Goal: Task Accomplishment & Management: Manage account settings

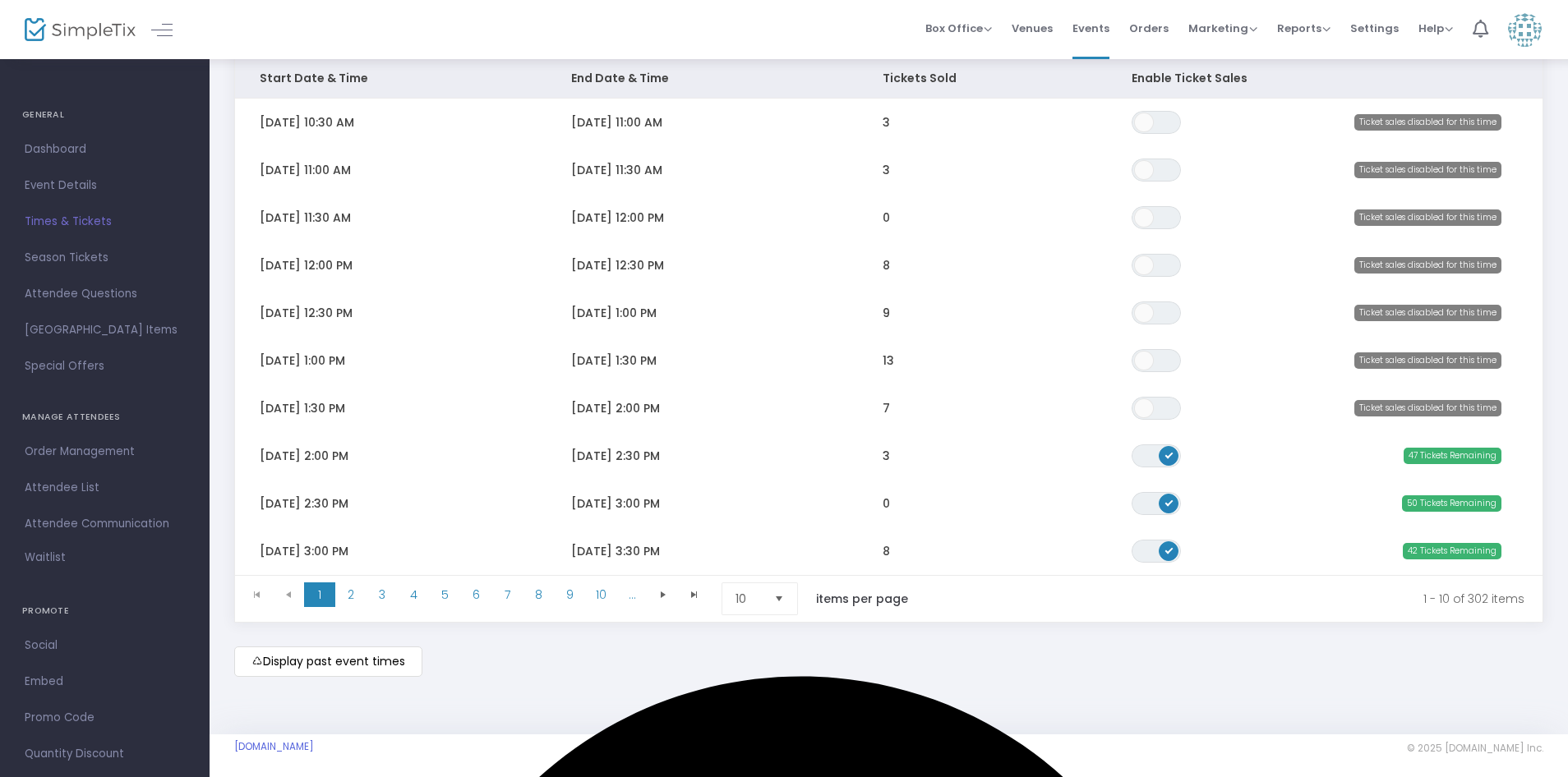
scroll to position [212, 0]
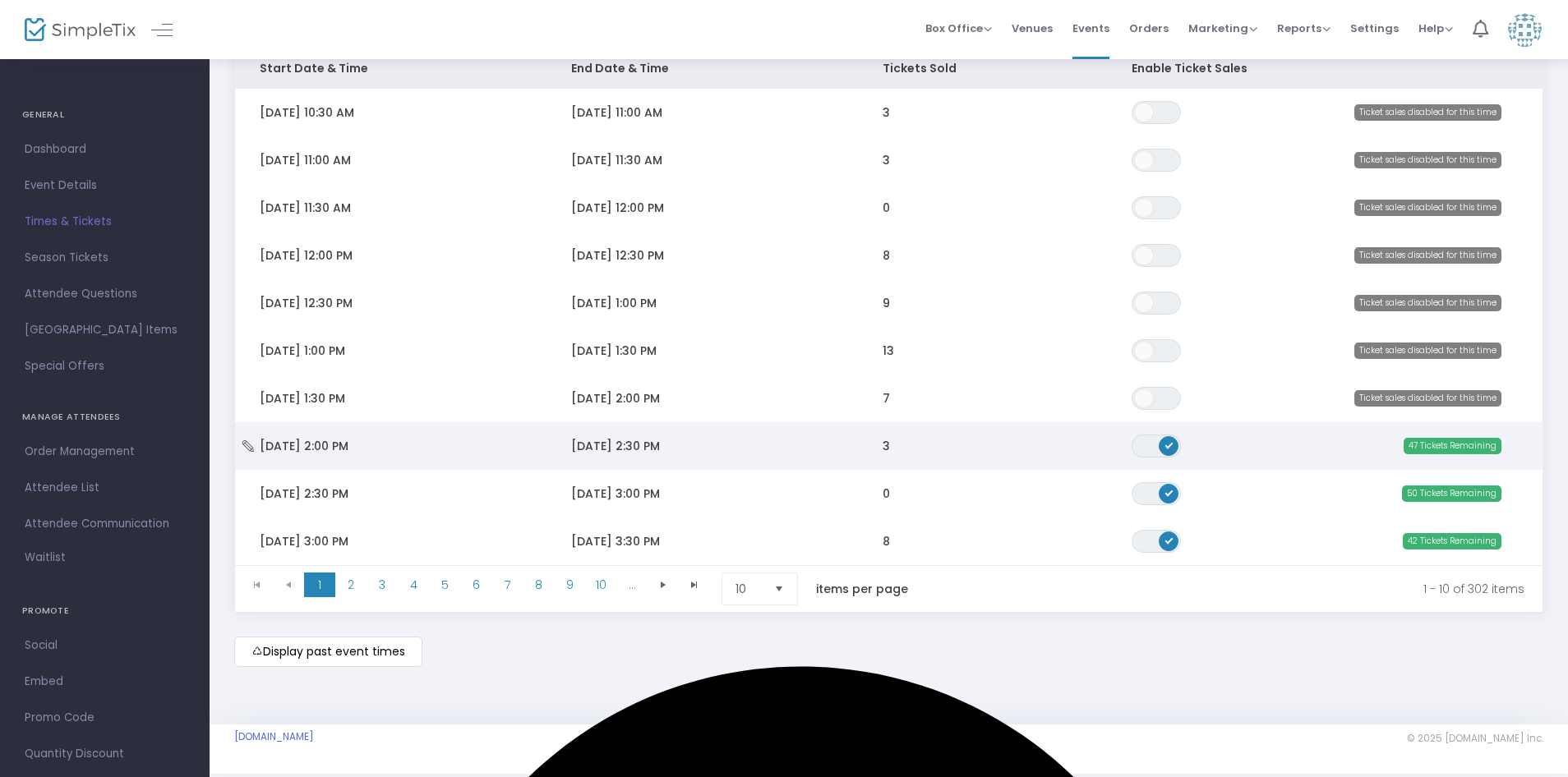
click at [1150, 444] on span "ON OFF" at bounding box center [1156, 445] width 49 height 23
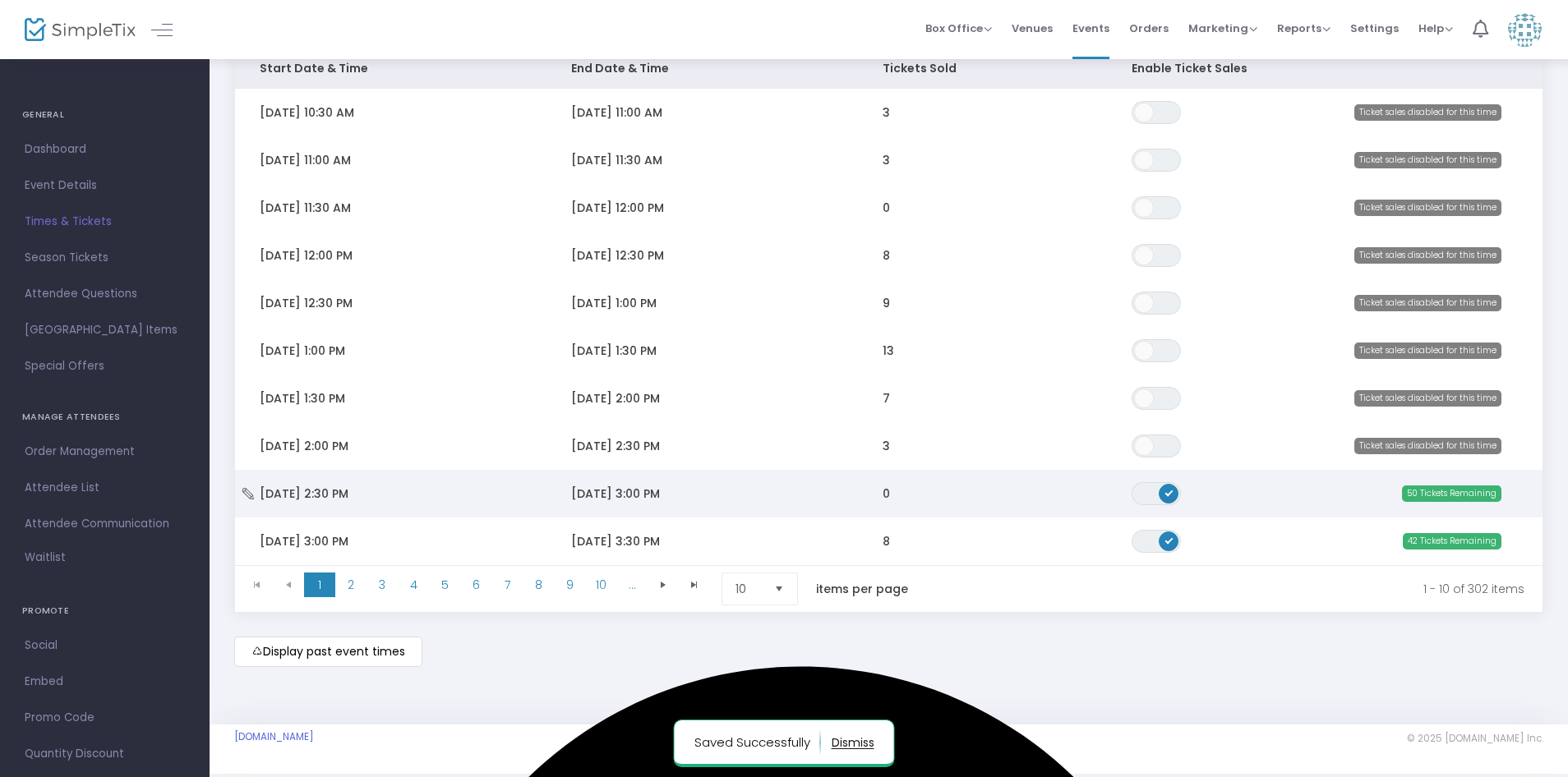
click at [1144, 490] on span "ON OFF" at bounding box center [1156, 493] width 49 height 23
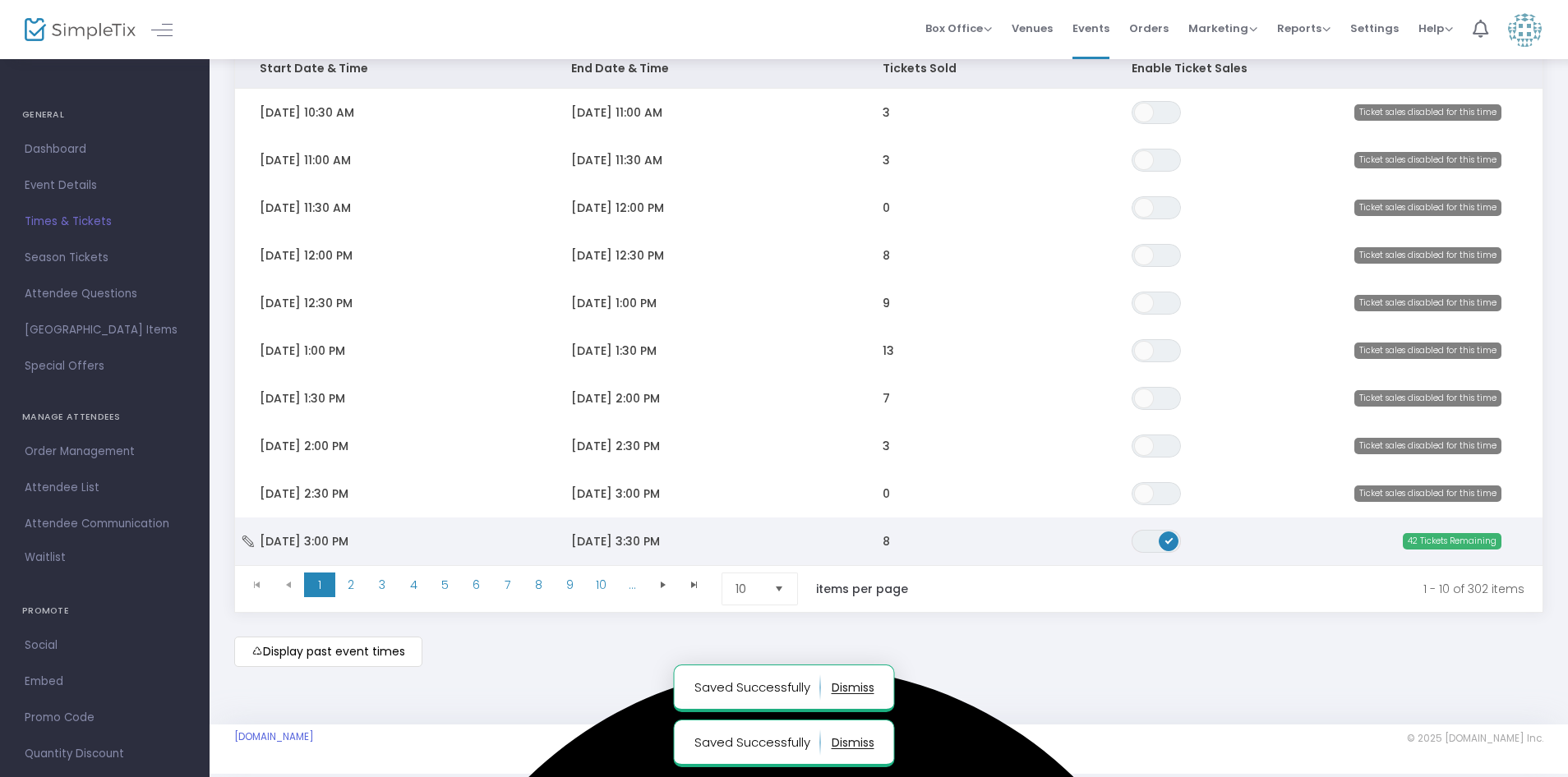
click at [1144, 541] on span "ON OFF" at bounding box center [1156, 541] width 49 height 23
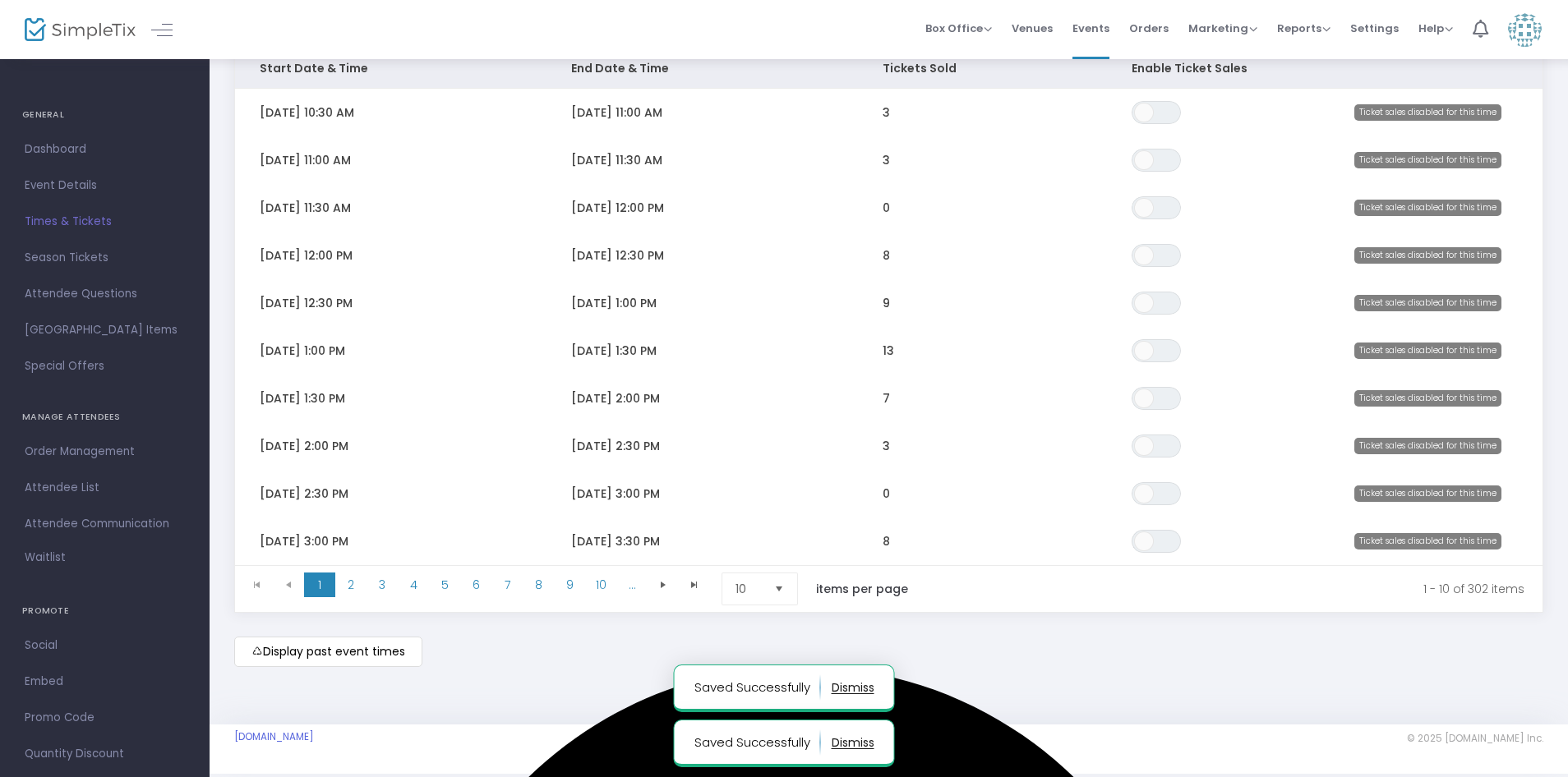
click at [778, 592] on span "Select" at bounding box center [779, 589] width 27 height 27
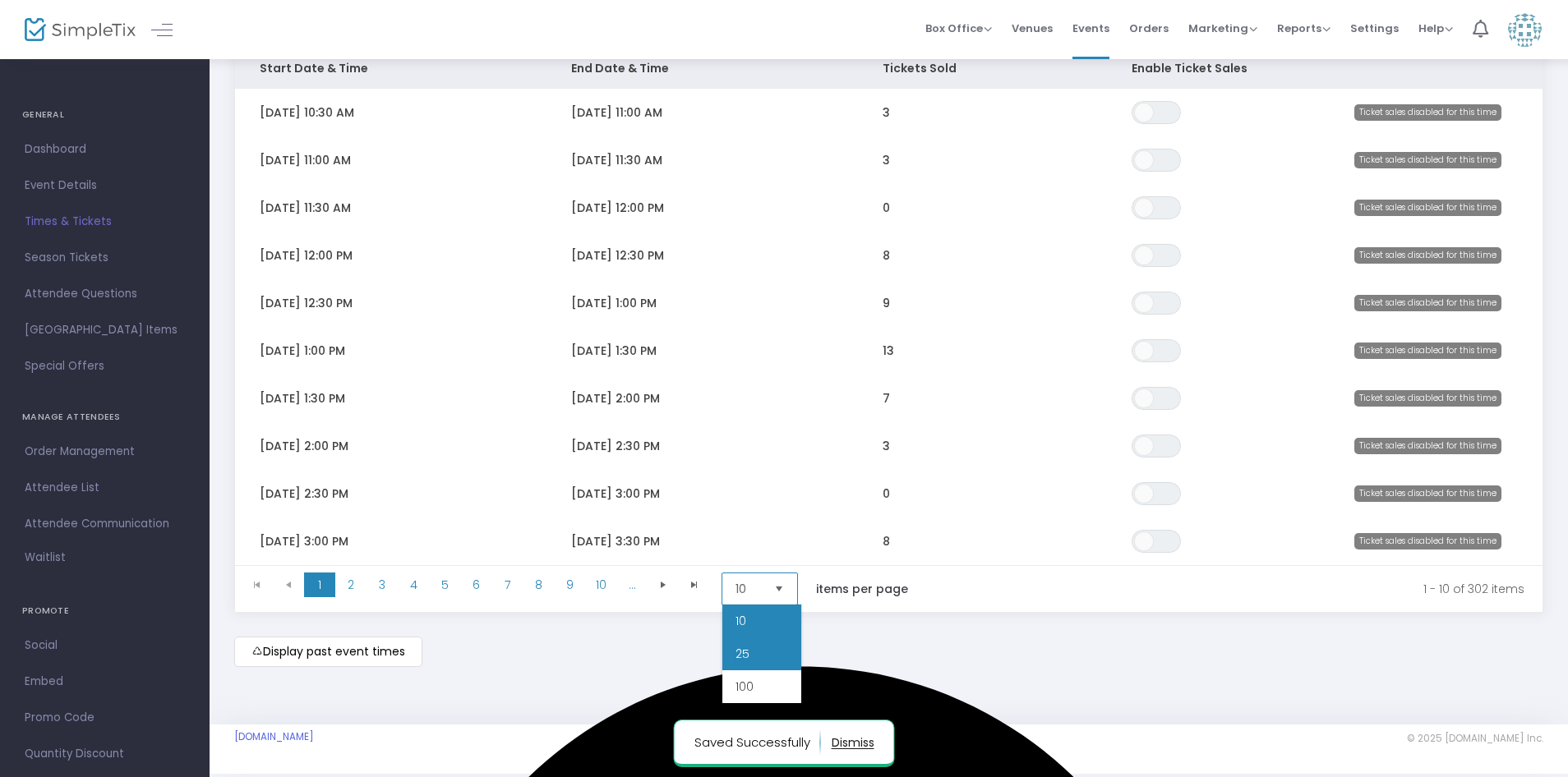
click at [774, 656] on li "25" at bounding box center [761, 653] width 79 height 33
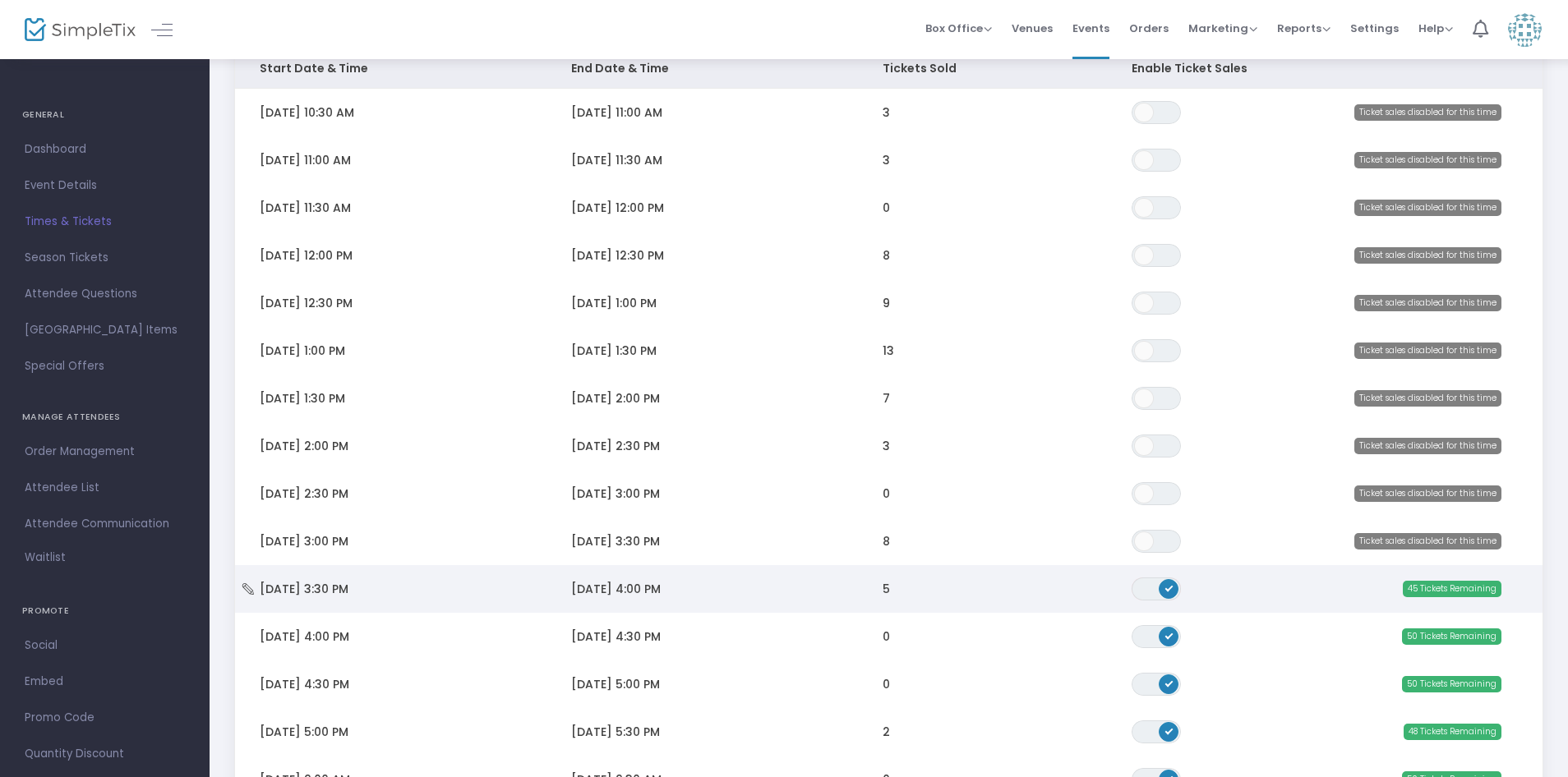
click at [1146, 587] on span "ON OFF" at bounding box center [1156, 588] width 49 height 23
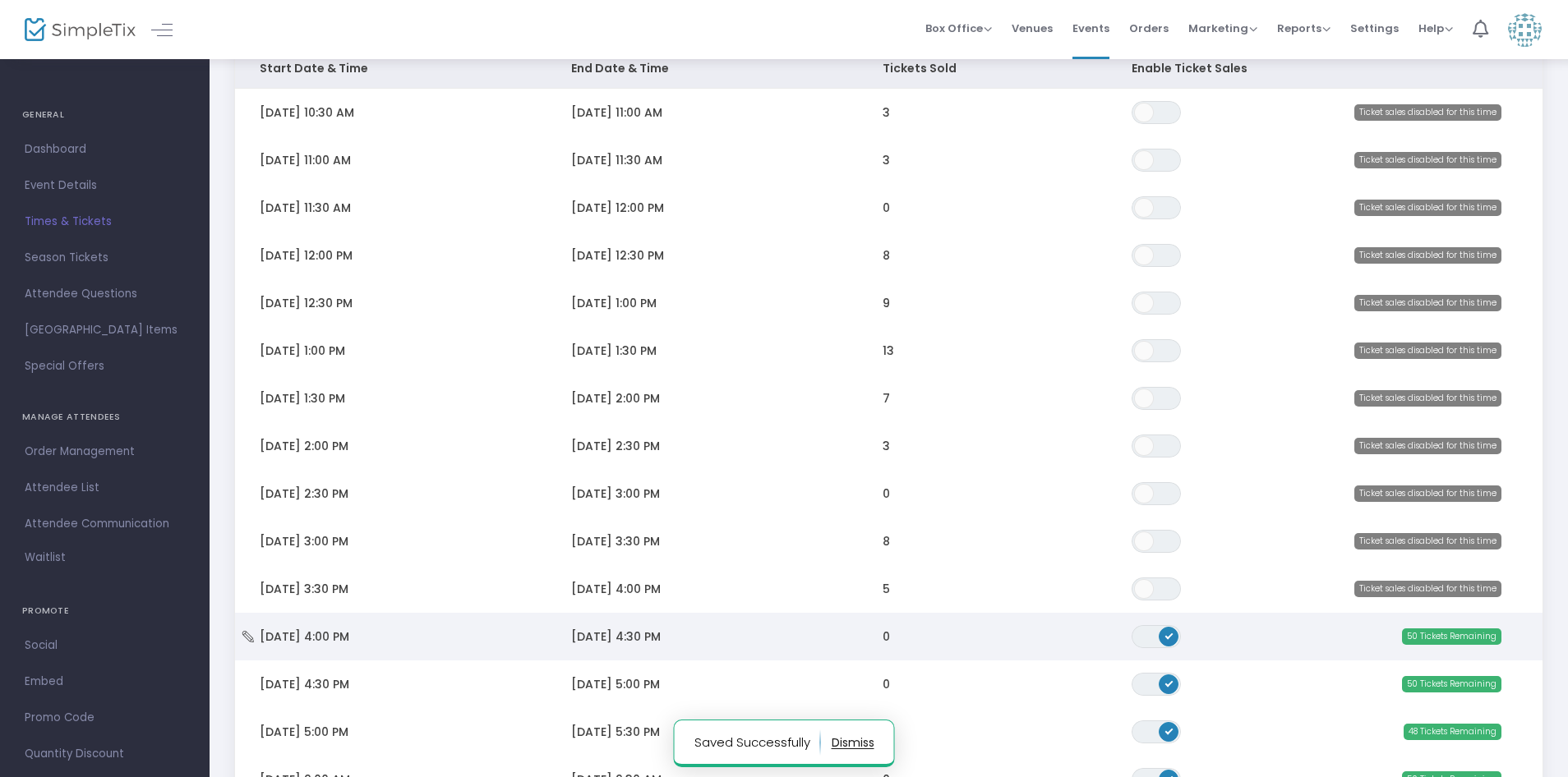
click at [1150, 638] on span "ON OFF" at bounding box center [1156, 636] width 49 height 23
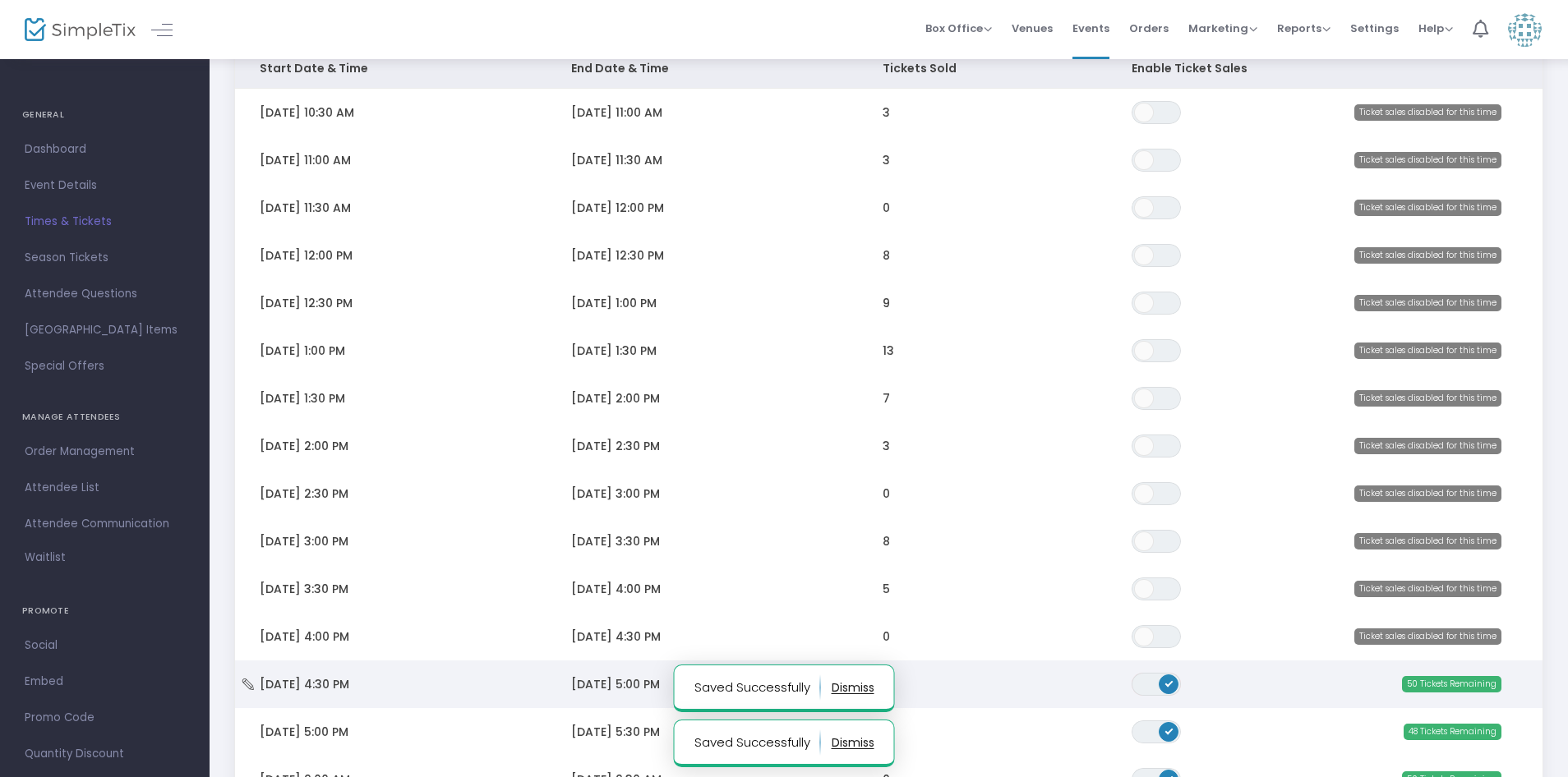
click at [1138, 689] on span "ON OFF" at bounding box center [1156, 684] width 49 height 23
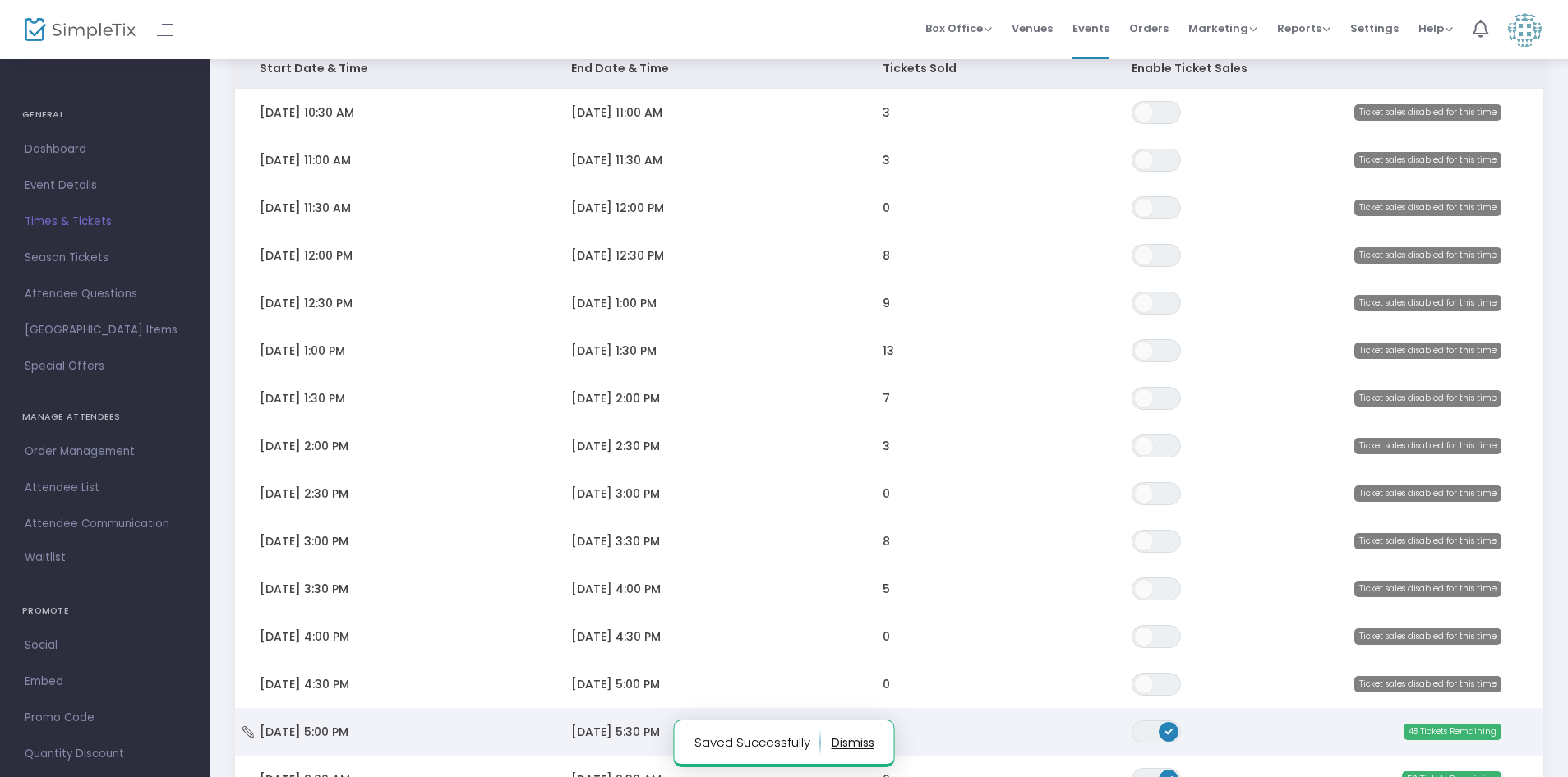
click at [1128, 733] on td "ON OFF" at bounding box center [1200, 731] width 186 height 48
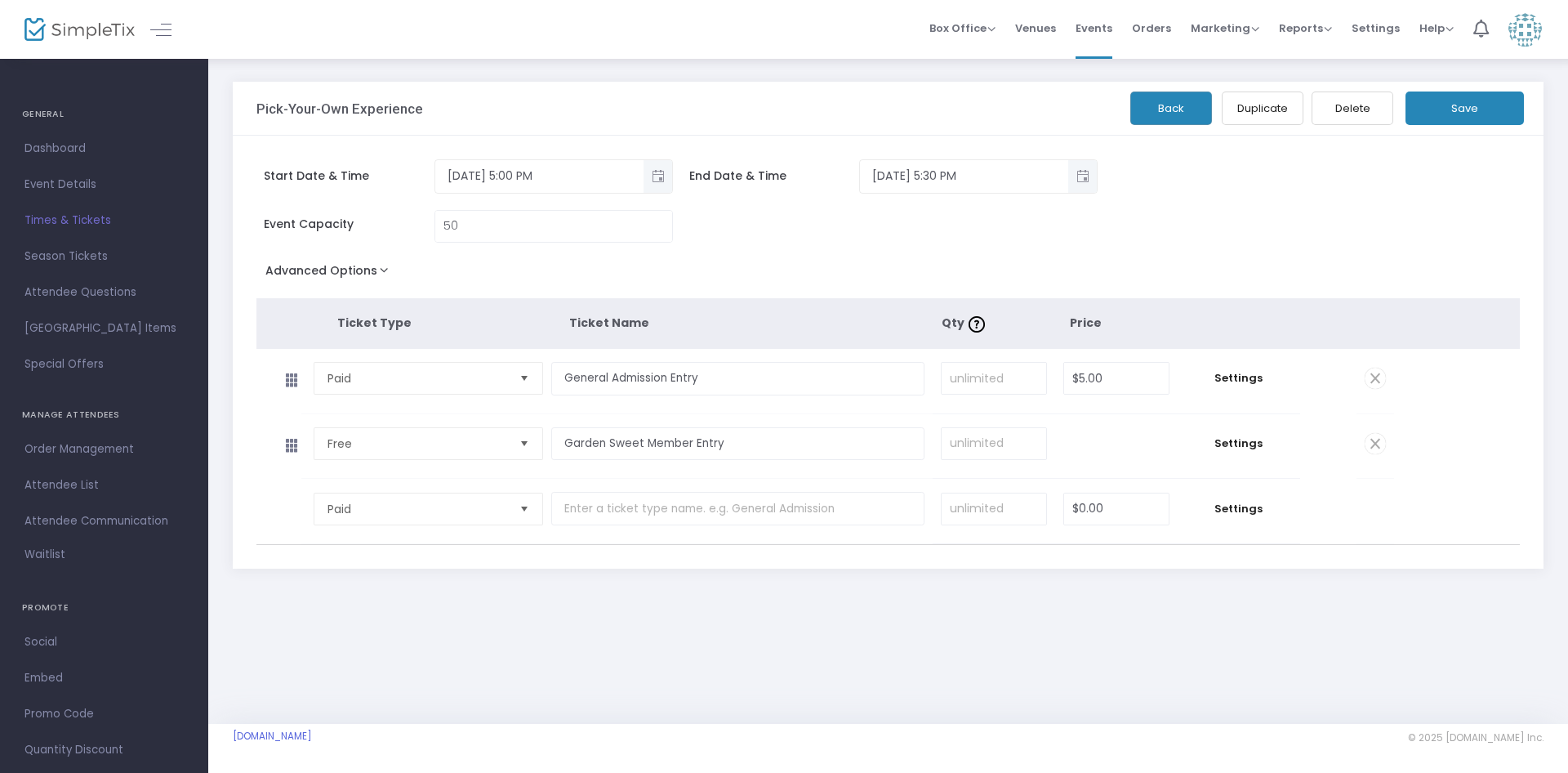
click at [1179, 125] on button "Back" at bounding box center [1171, 108] width 81 height 34
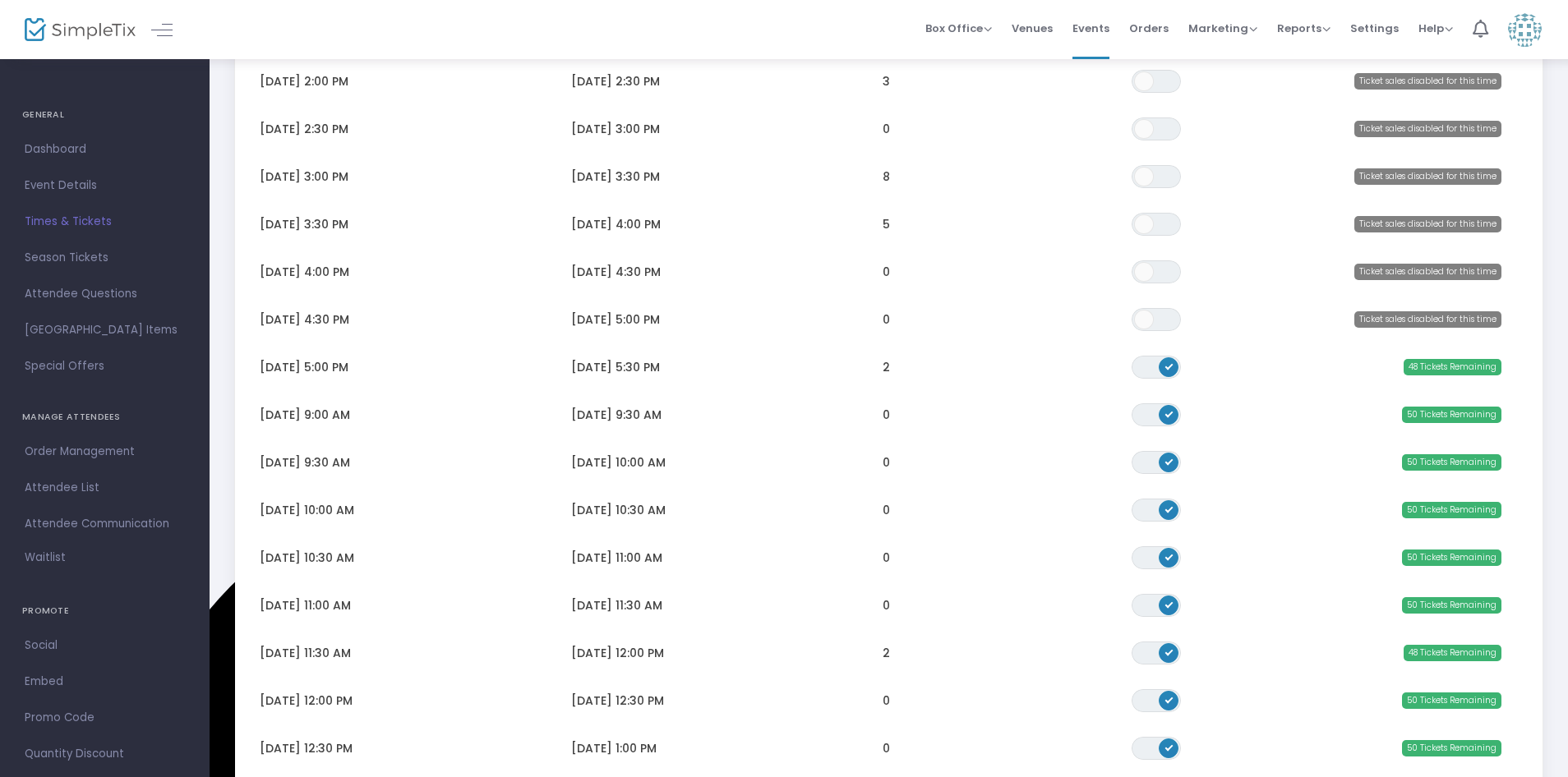
scroll to position [574, 0]
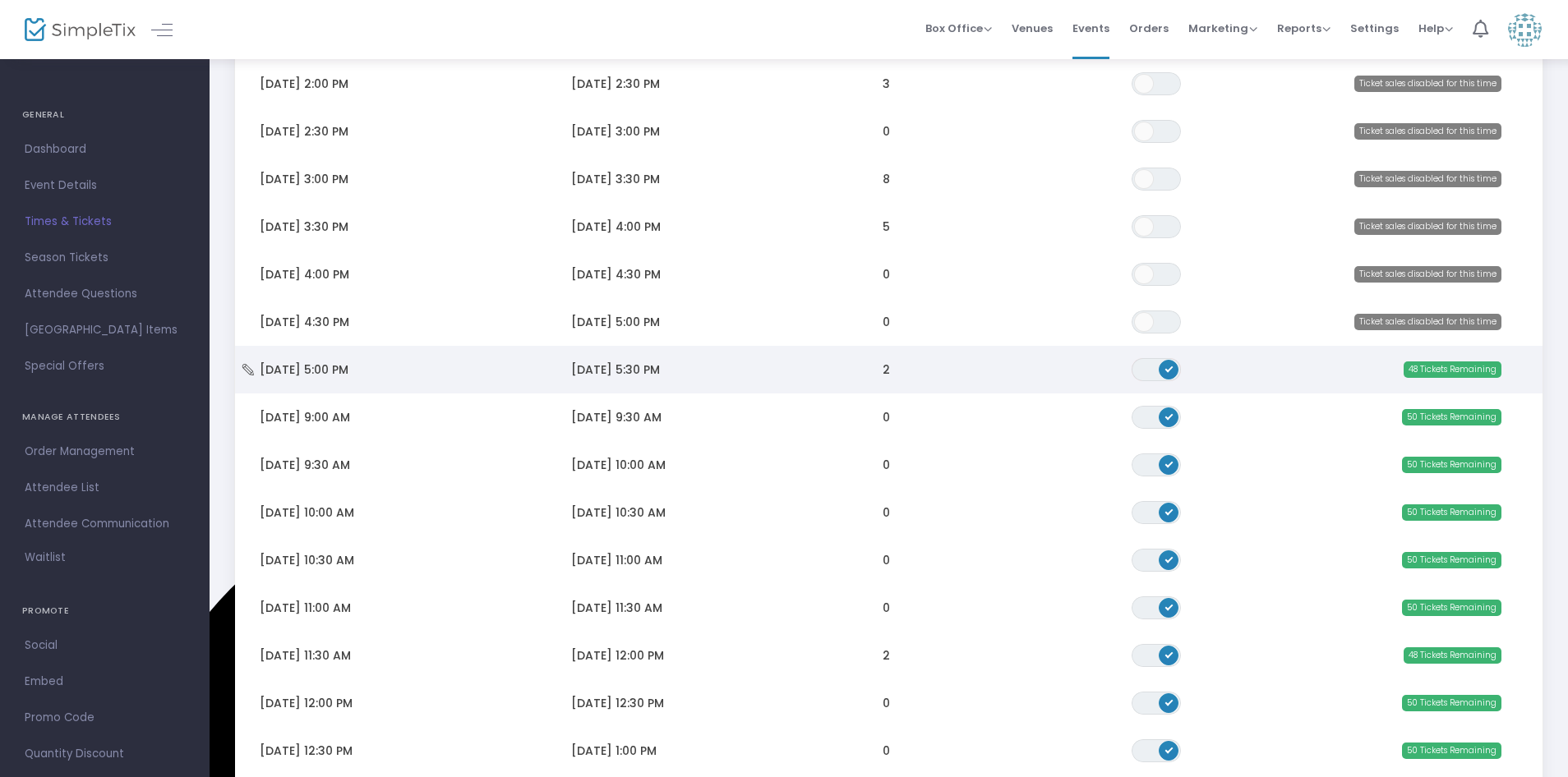
click at [1141, 369] on span "ON OFF" at bounding box center [1156, 369] width 49 height 23
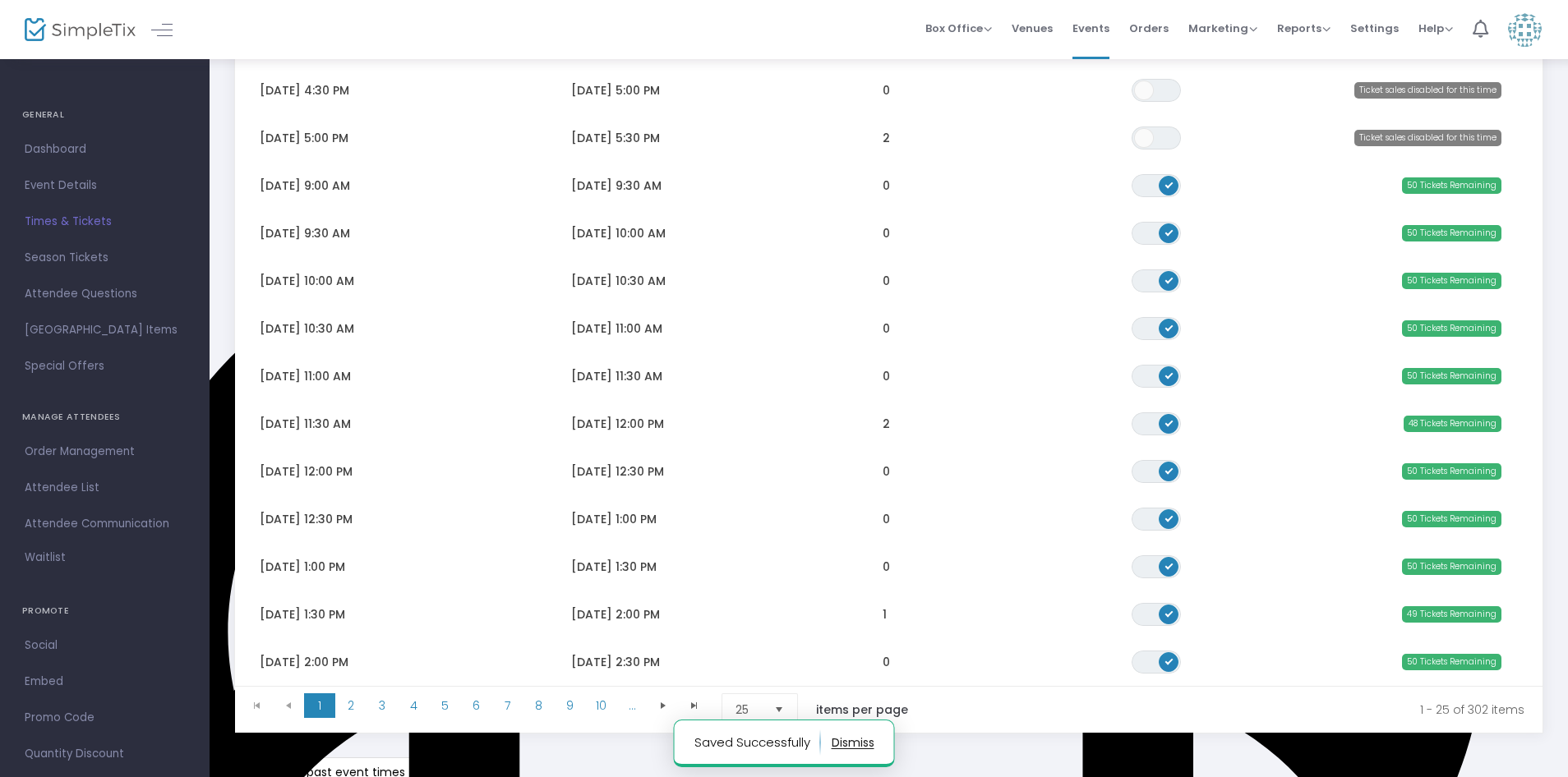
scroll to position [925, 0]
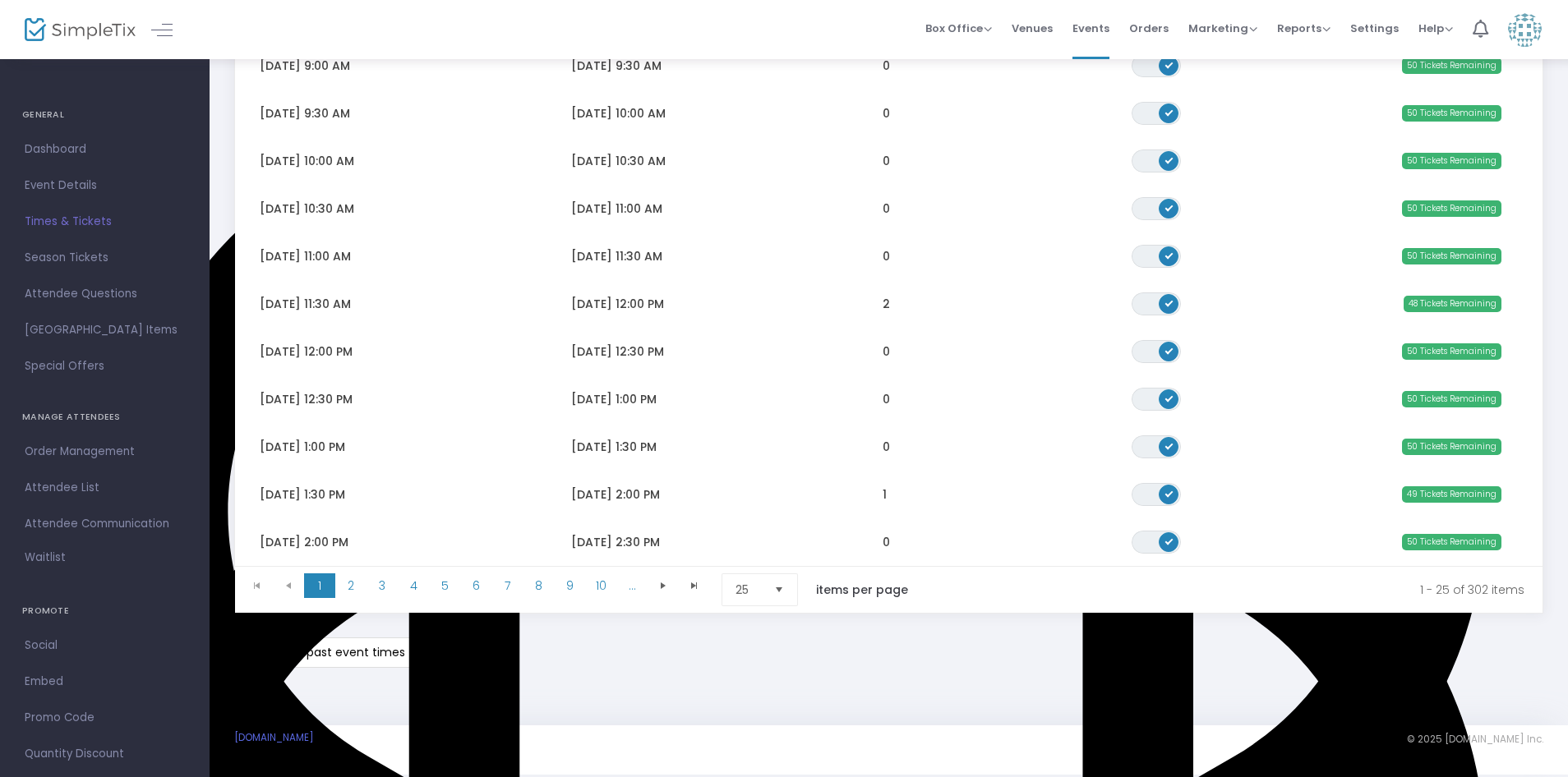
click at [779, 589] on span "Select" at bounding box center [779, 590] width 27 height 27
click at [769, 702] on li "100" at bounding box center [761, 687] width 79 height 33
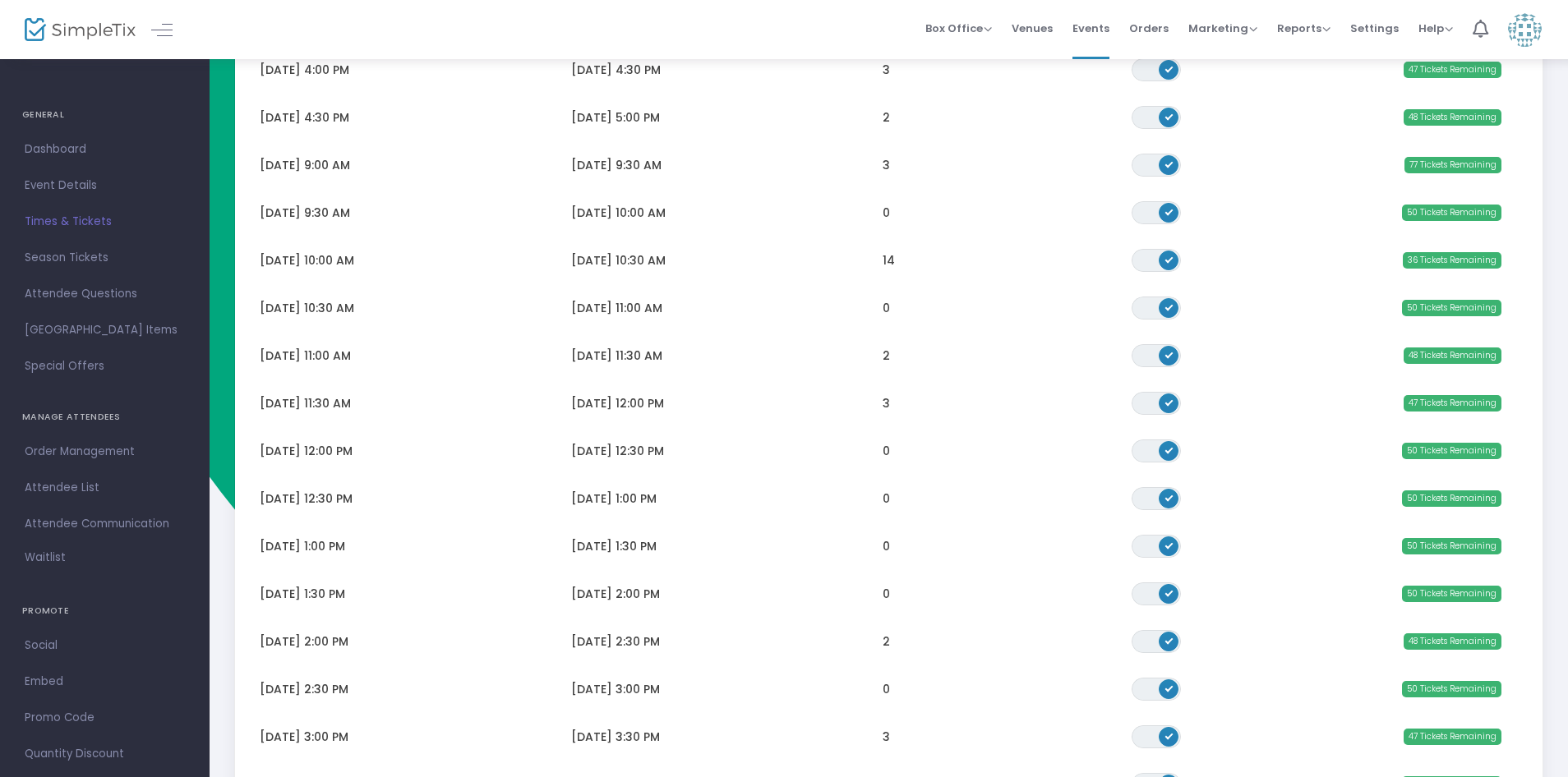
scroll to position [4498, 0]
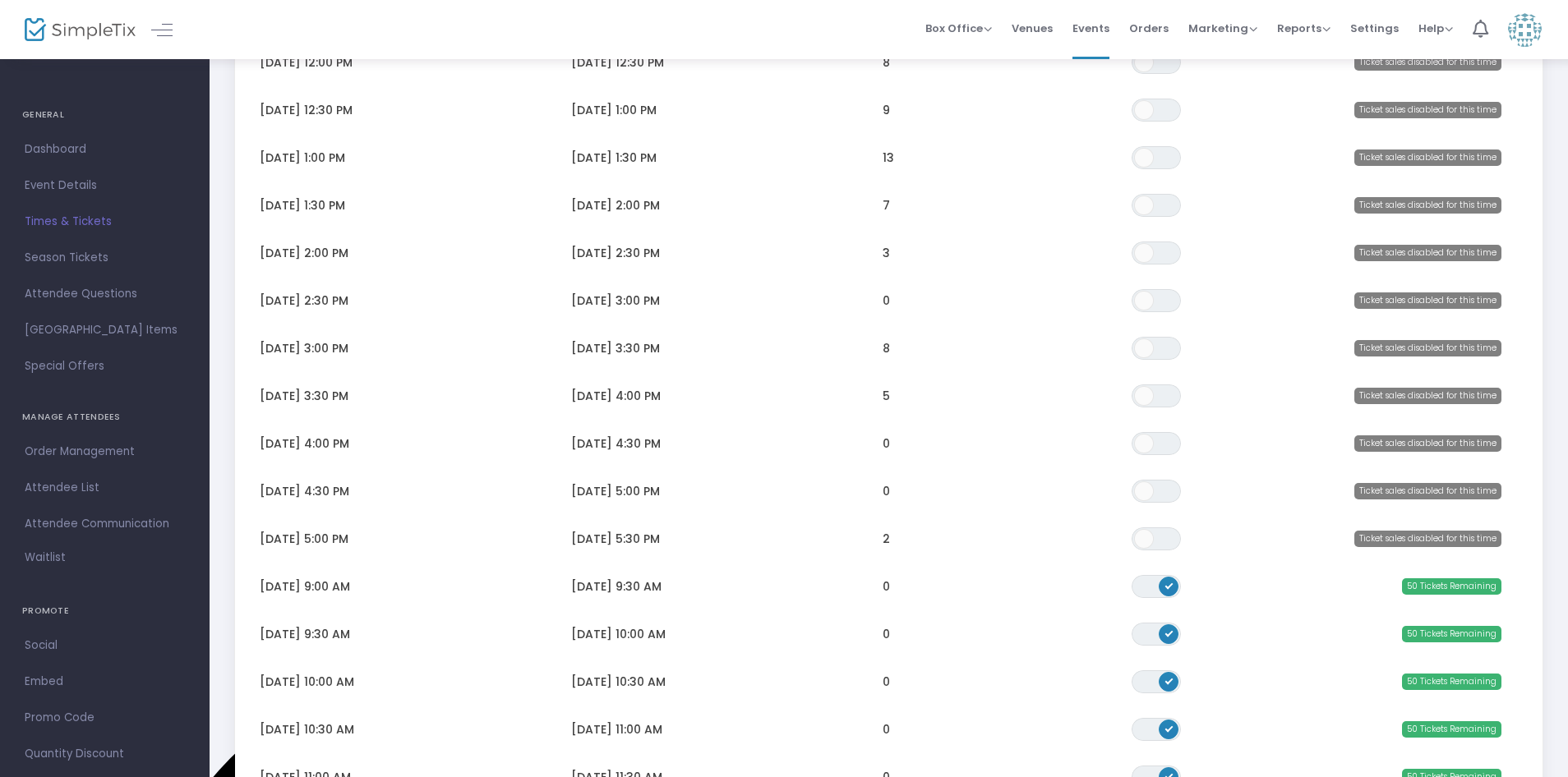
scroll to position [514, 0]
